Goal: Information Seeking & Learning: Learn about a topic

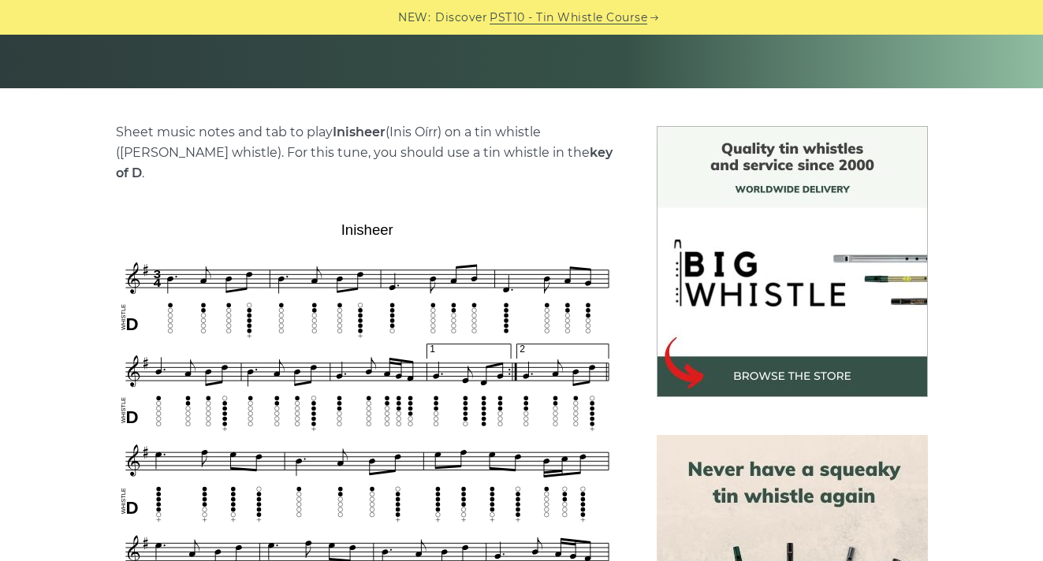
scroll to position [308, 0]
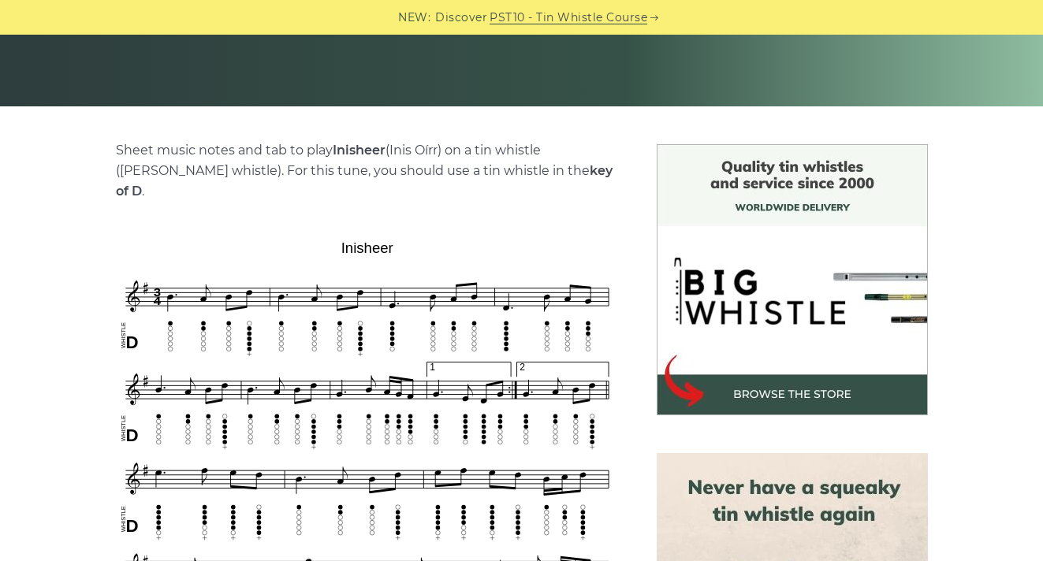
click at [367, 234] on img at bounding box center [367, 524] width 503 height 580
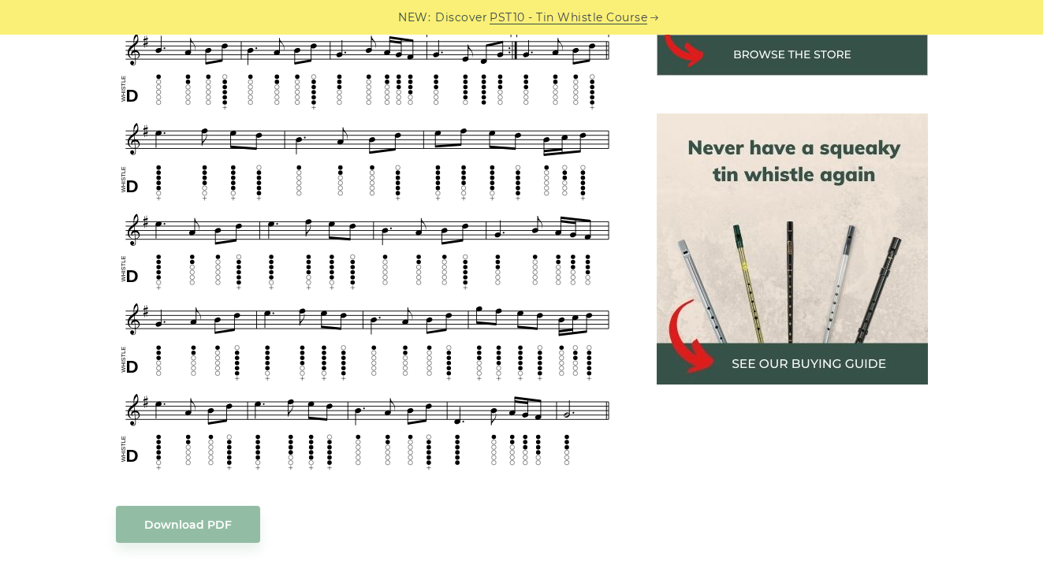
scroll to position [648, 0]
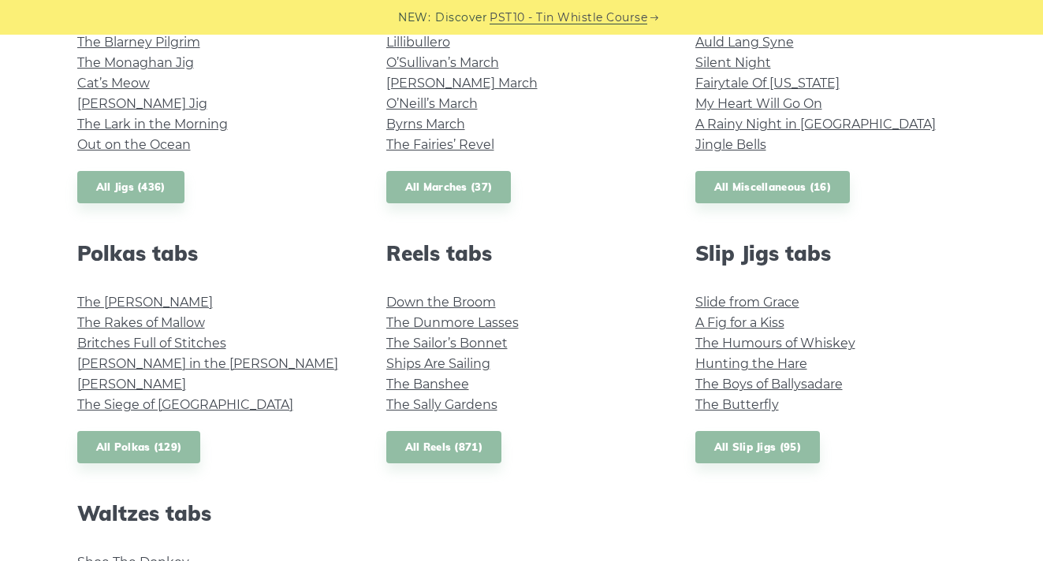
scroll to position [870, 0]
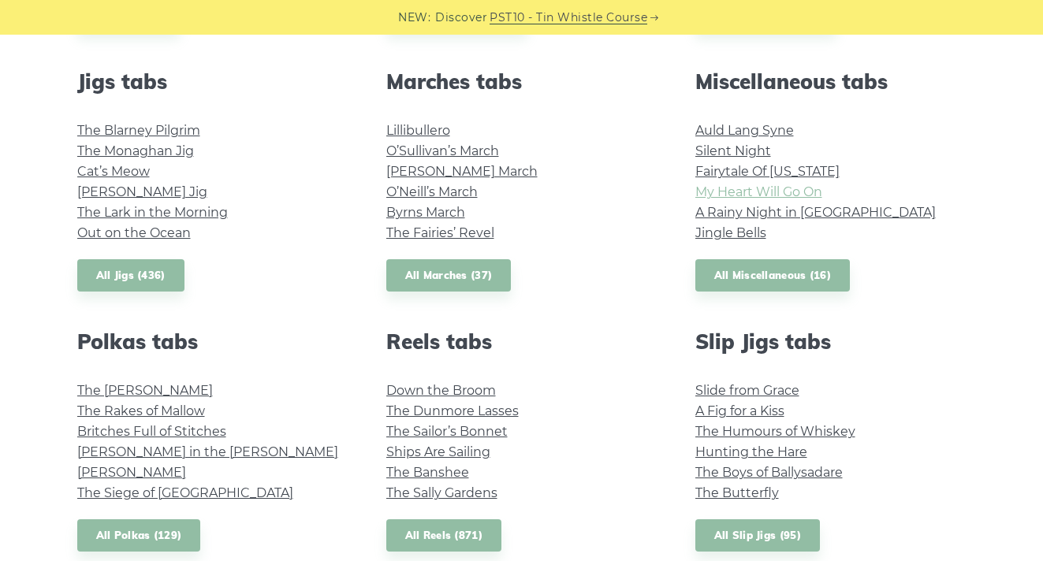
click at [748, 192] on link "My Heart Will Go On" at bounding box center [759, 192] width 127 height 15
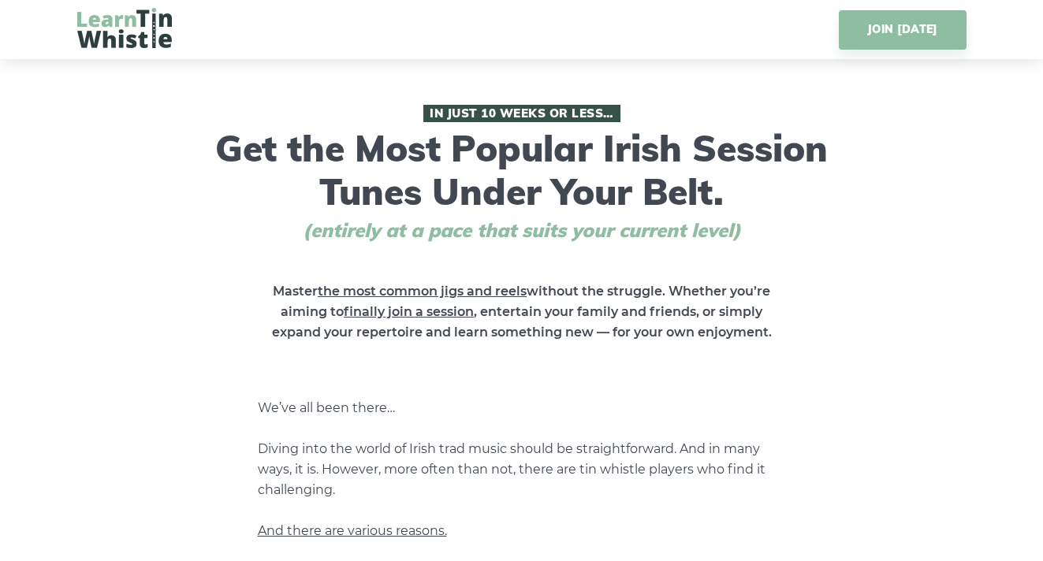
scroll to position [8, 0]
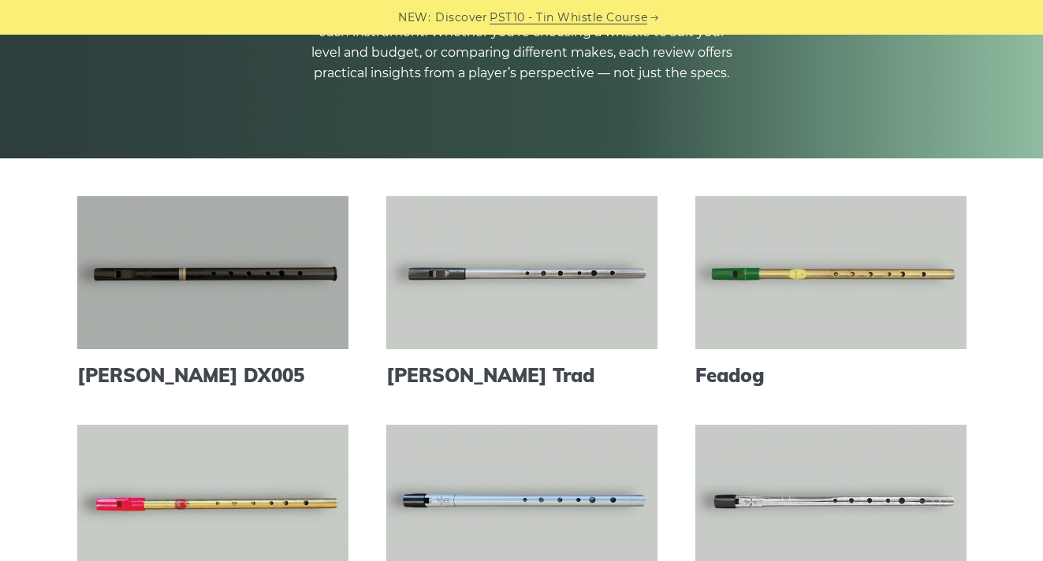
scroll to position [335, 0]
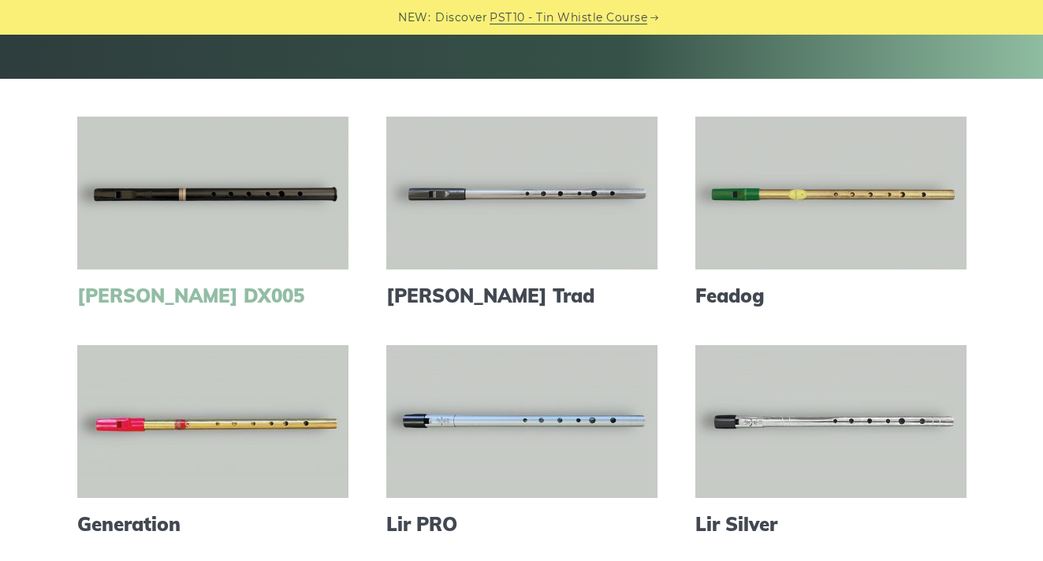
click at [174, 301] on link "[PERSON_NAME] DX005" at bounding box center [212, 296] width 271 height 23
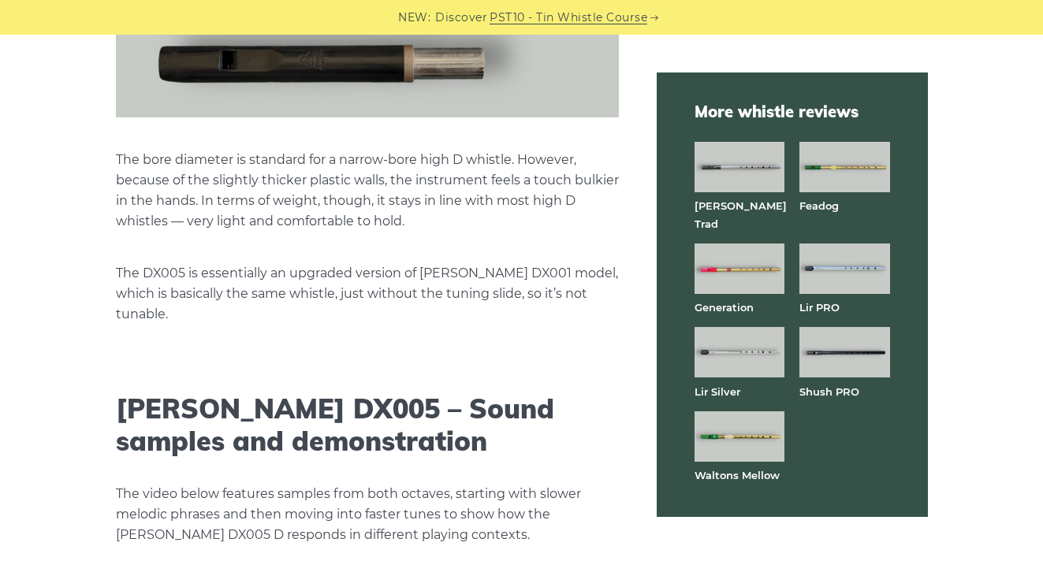
scroll to position [2333, 0]
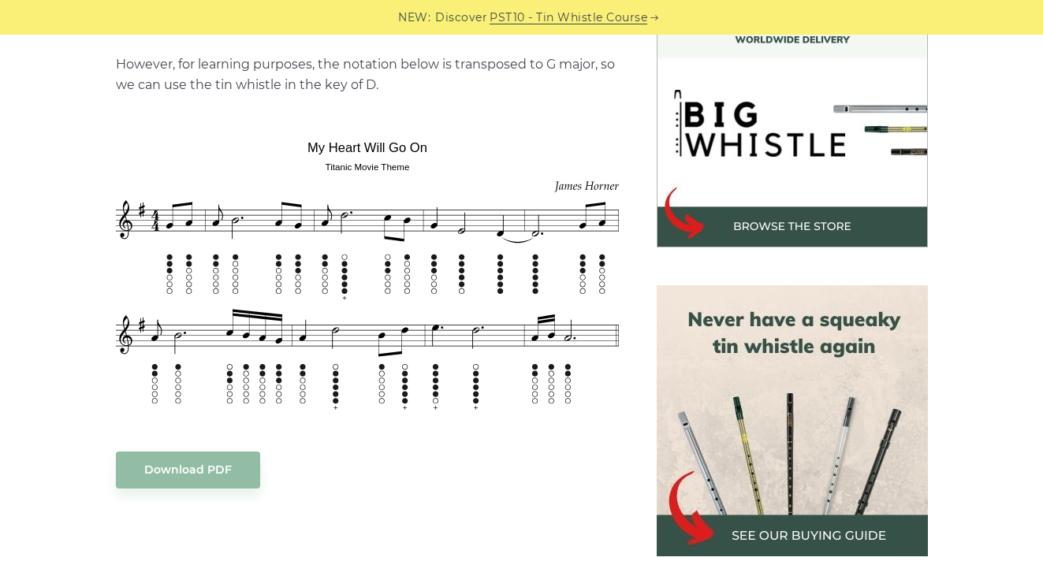
scroll to position [478, 0]
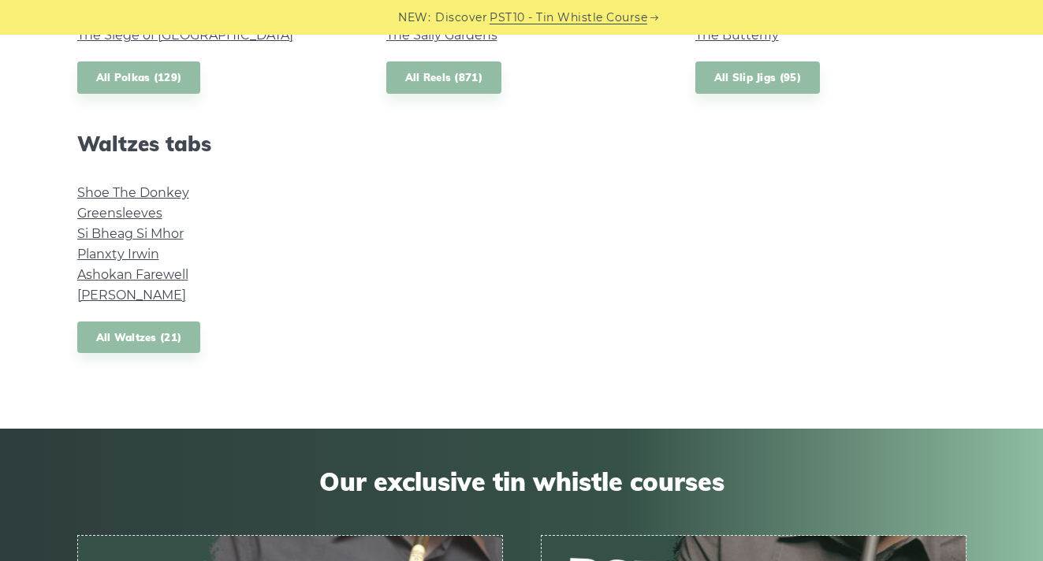
scroll to position [1333, 0]
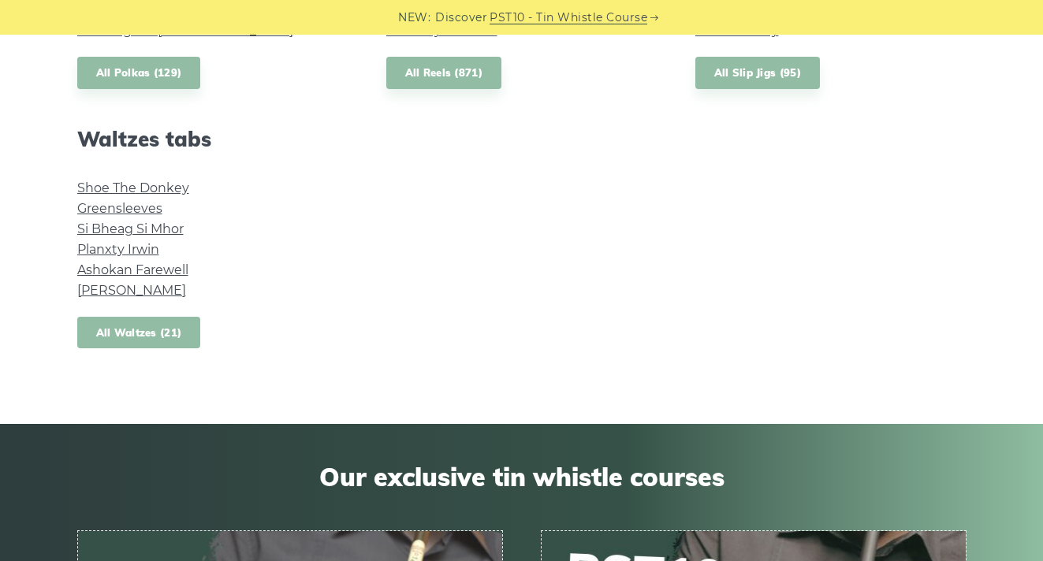
click at [117, 340] on link "All Waltzes (21)" at bounding box center [139, 333] width 124 height 32
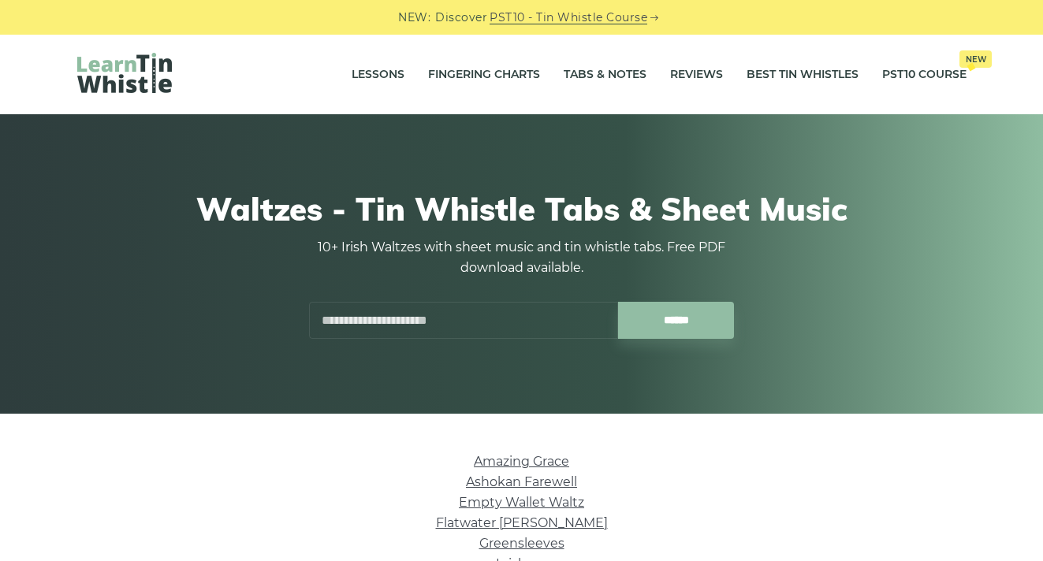
click at [356, 315] on input "text" at bounding box center [463, 320] width 309 height 37
click at [676, 320] on input "******" at bounding box center [676, 320] width 116 height 37
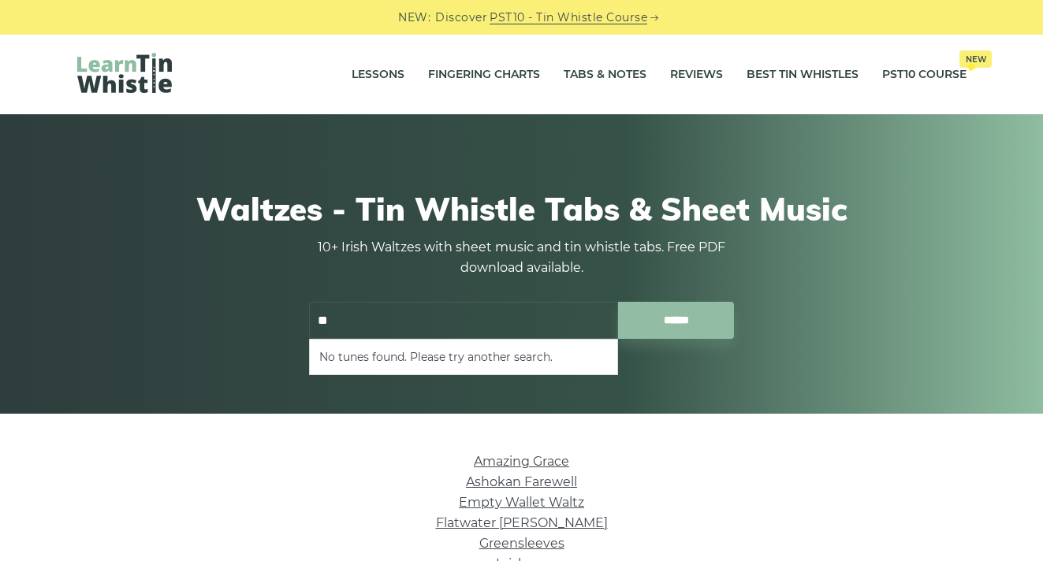
type input "*"
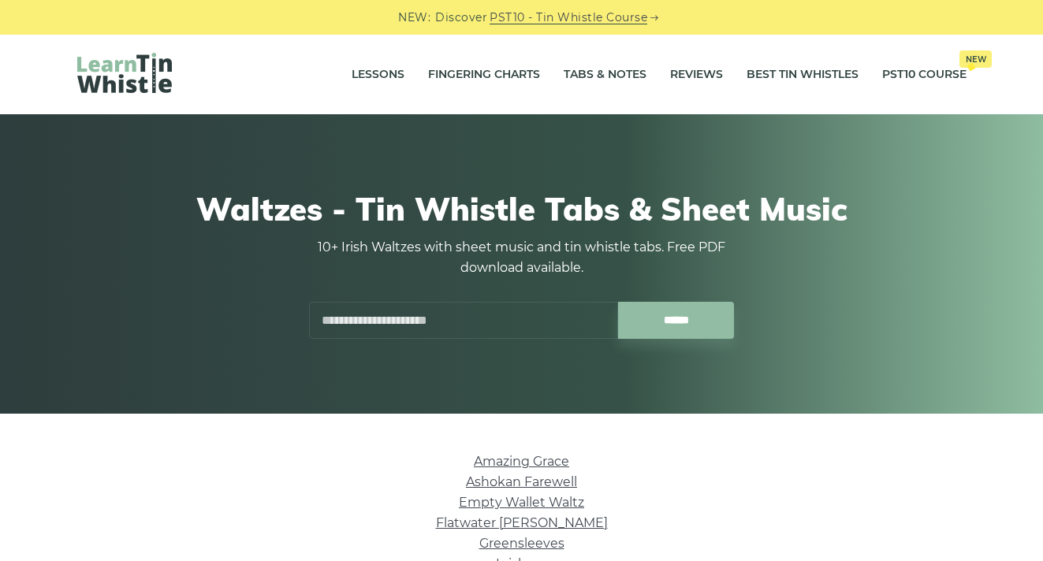
click at [194, 378] on div "Waltzes - Tin Whistle Tabs & Sheet Music 10+ Irish Waltzes with sheet music and…" at bounding box center [521, 264] width 1043 height 300
click at [383, 76] on link "Lessons" at bounding box center [378, 74] width 53 height 39
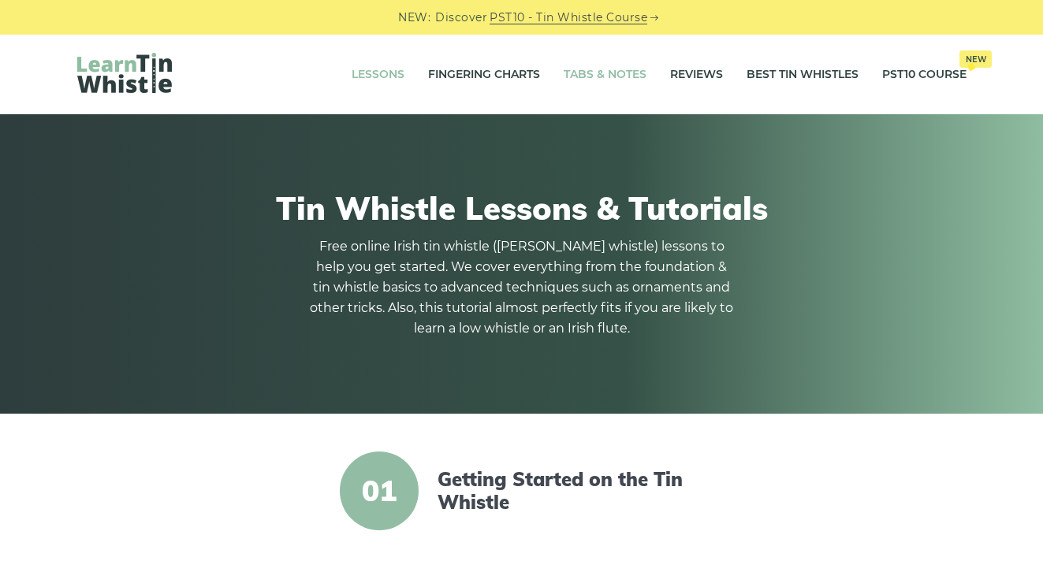
click at [605, 62] on link "Tabs & Notes" at bounding box center [605, 74] width 83 height 39
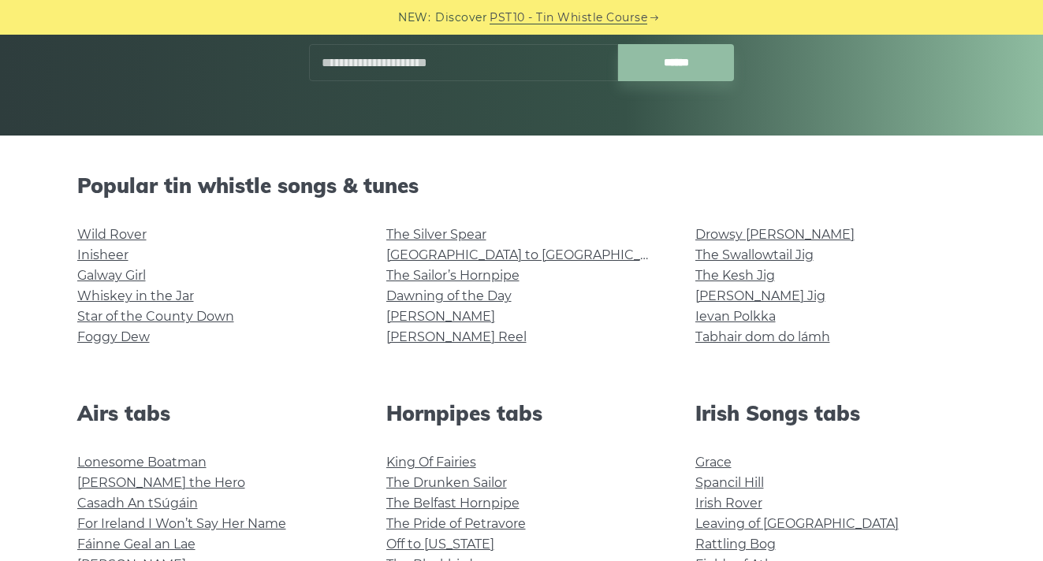
scroll to position [335, 0]
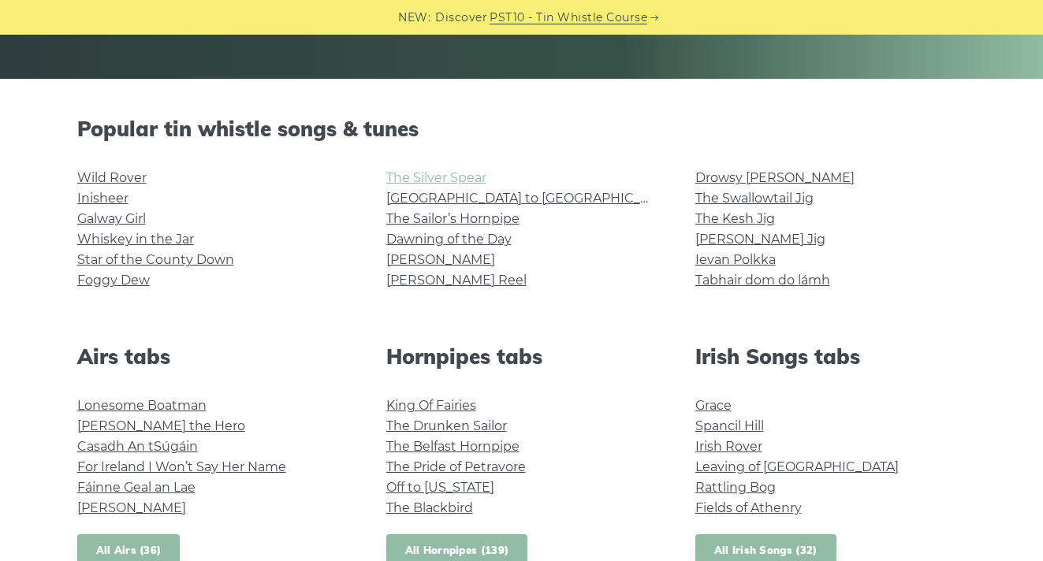
click at [409, 182] on link "The Silver Spear" at bounding box center [436, 177] width 100 height 15
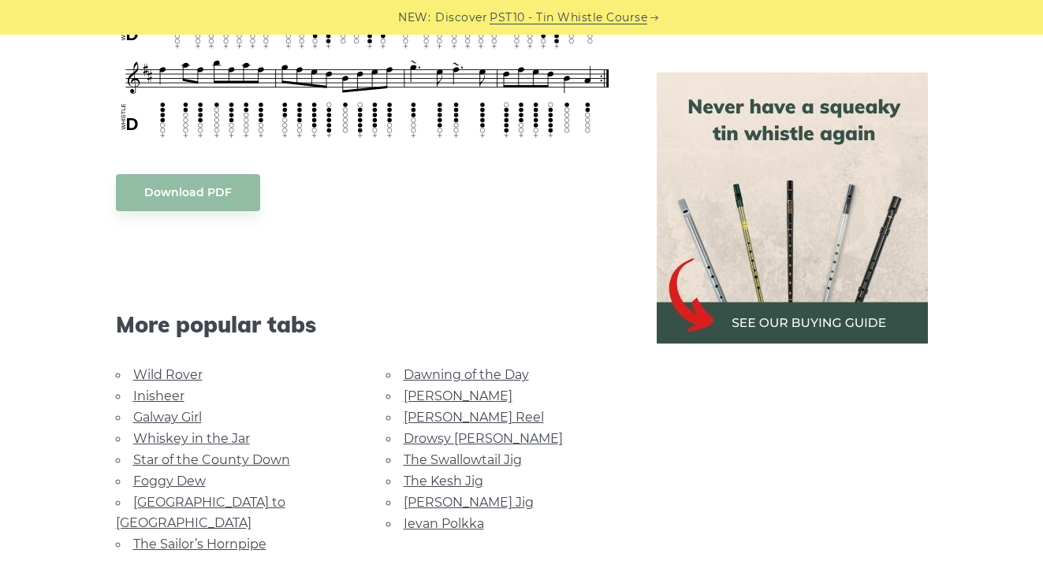
scroll to position [774, 0]
